Goal: Participate in discussion: Engage in conversation with other users on a specific topic

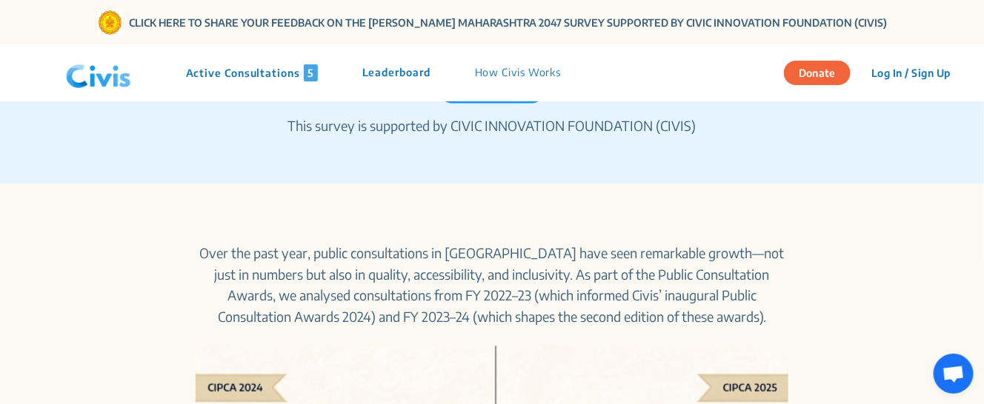
scroll to position [1050, 0]
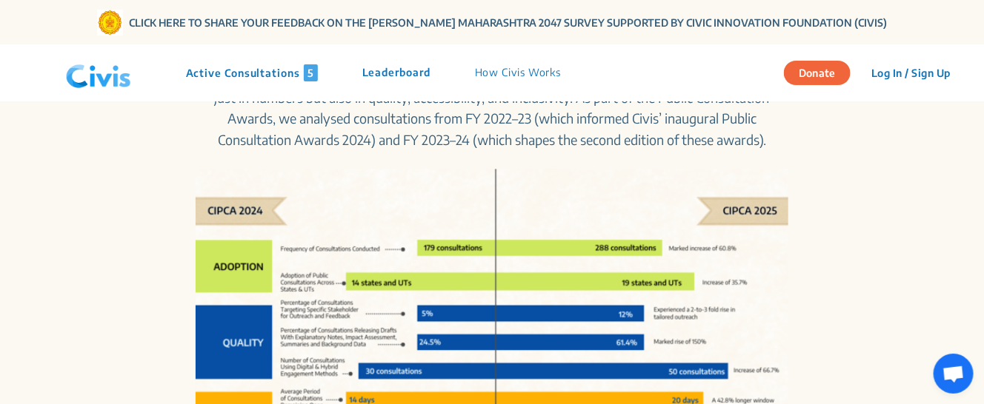
click at [292, 69] on p "Active Consultations 5" at bounding box center [252, 72] width 132 height 17
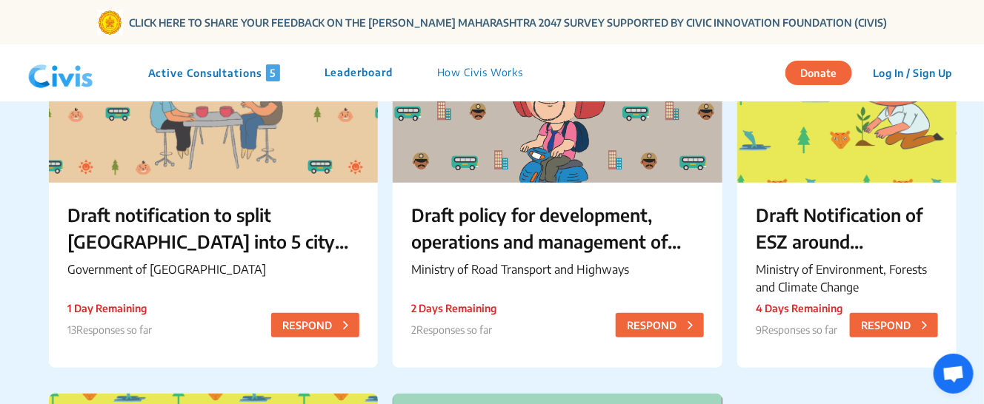
scroll to position [345, 0]
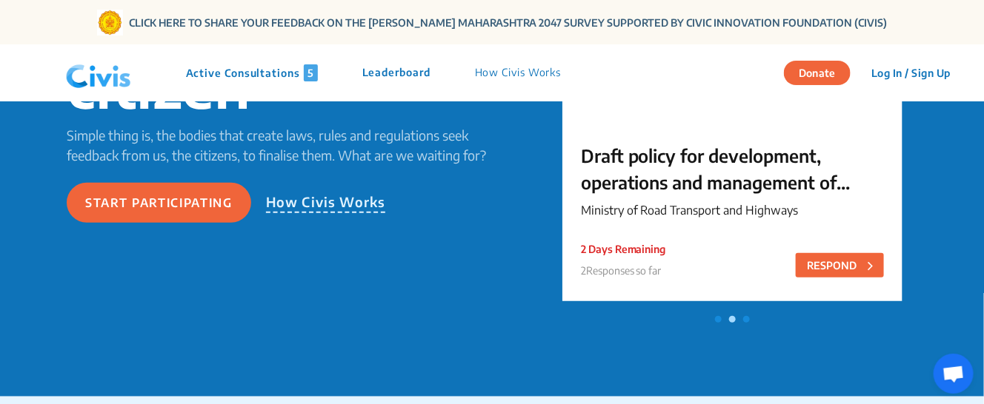
scroll to position [298, 0]
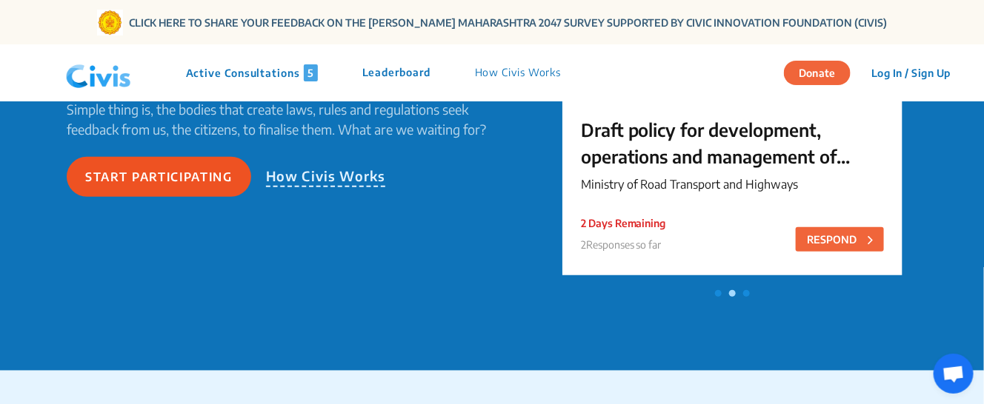
click at [179, 185] on button "Start participating" at bounding box center [159, 177] width 184 height 40
